Goal: Communication & Community: Answer question/provide support

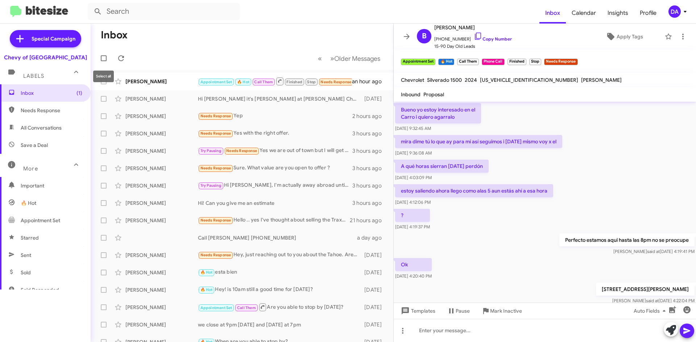
scroll to position [346, 0]
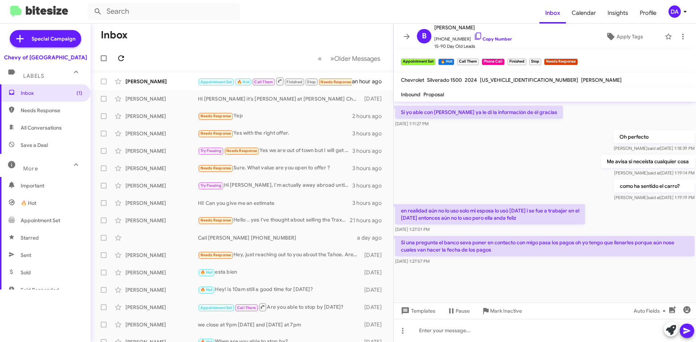
click at [115, 56] on span at bounding box center [121, 58] width 14 height 9
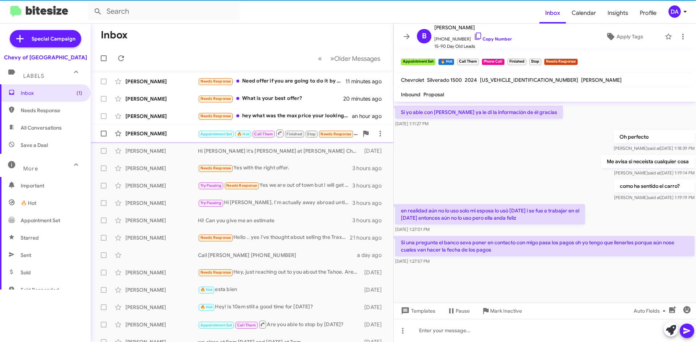
click at [155, 79] on div "[PERSON_NAME]" at bounding box center [161, 81] width 72 height 7
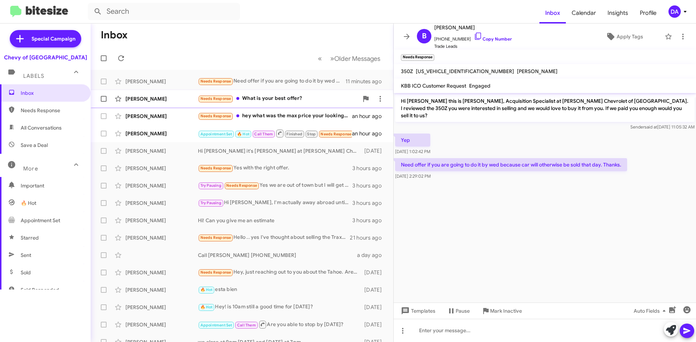
click at [285, 104] on div "[PERSON_NAME] Needs Response What is your best offer? 20 minutes ago" at bounding box center [241, 99] width 291 height 14
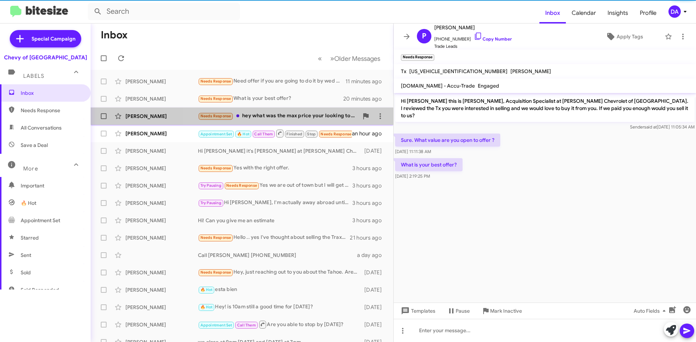
click at [289, 117] on div "Needs Response hey what was the [PERSON_NAME] your looking to pay for the vehic…" at bounding box center [278, 116] width 160 height 8
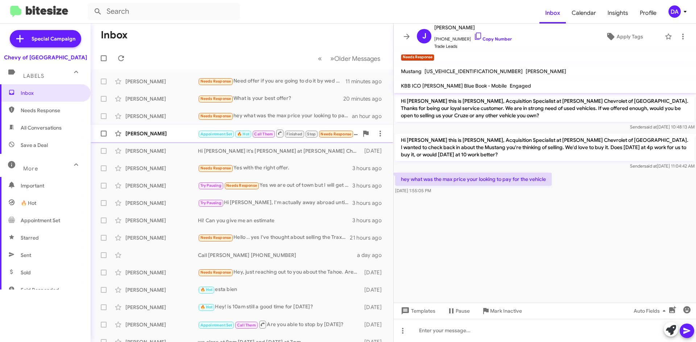
click at [165, 131] on div "[PERSON_NAME]" at bounding box center [161, 133] width 72 height 7
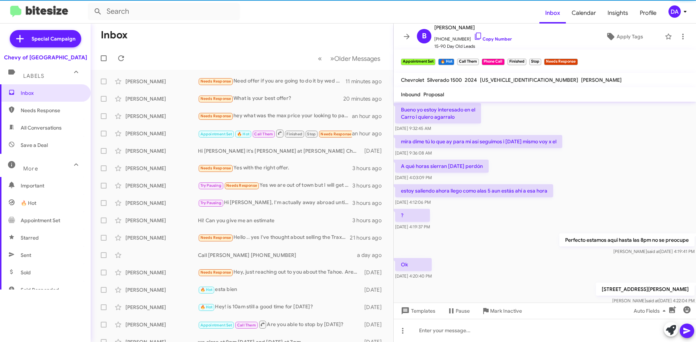
scroll to position [346, 0]
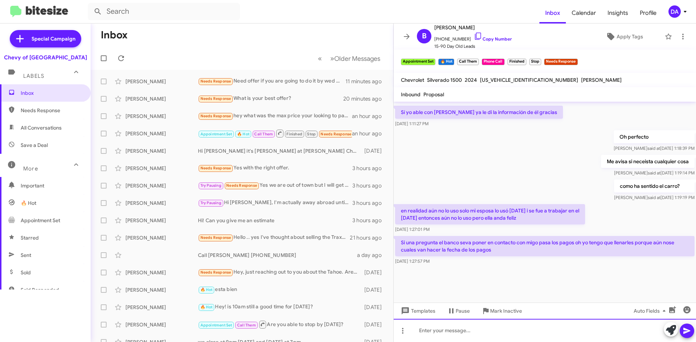
click at [500, 335] on div at bounding box center [544, 330] width 302 height 23
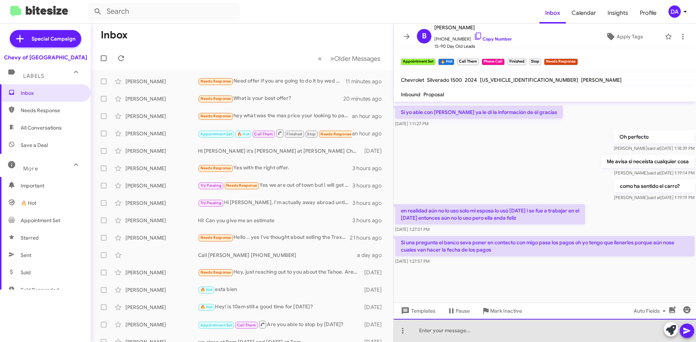
click at [470, 330] on div at bounding box center [544, 330] width 302 height 23
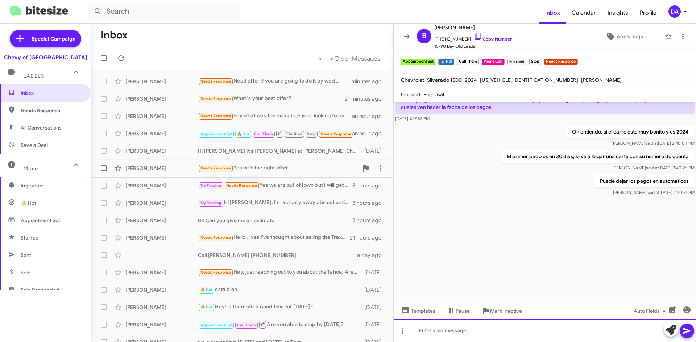
scroll to position [1371, 0]
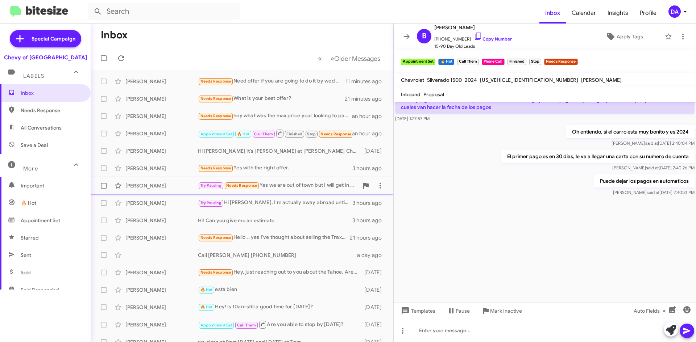
click at [274, 179] on div "[PERSON_NAME] Try Pausing Needs Response Yes we are out of town but I will get …" at bounding box center [241, 186] width 291 height 14
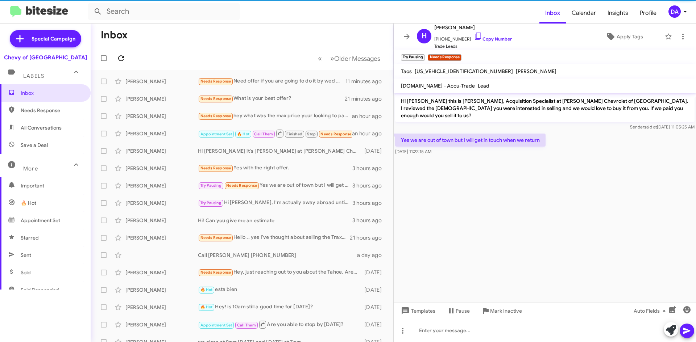
click at [127, 59] on span at bounding box center [121, 58] width 14 height 9
